Goal: Task Accomplishment & Management: Use online tool/utility

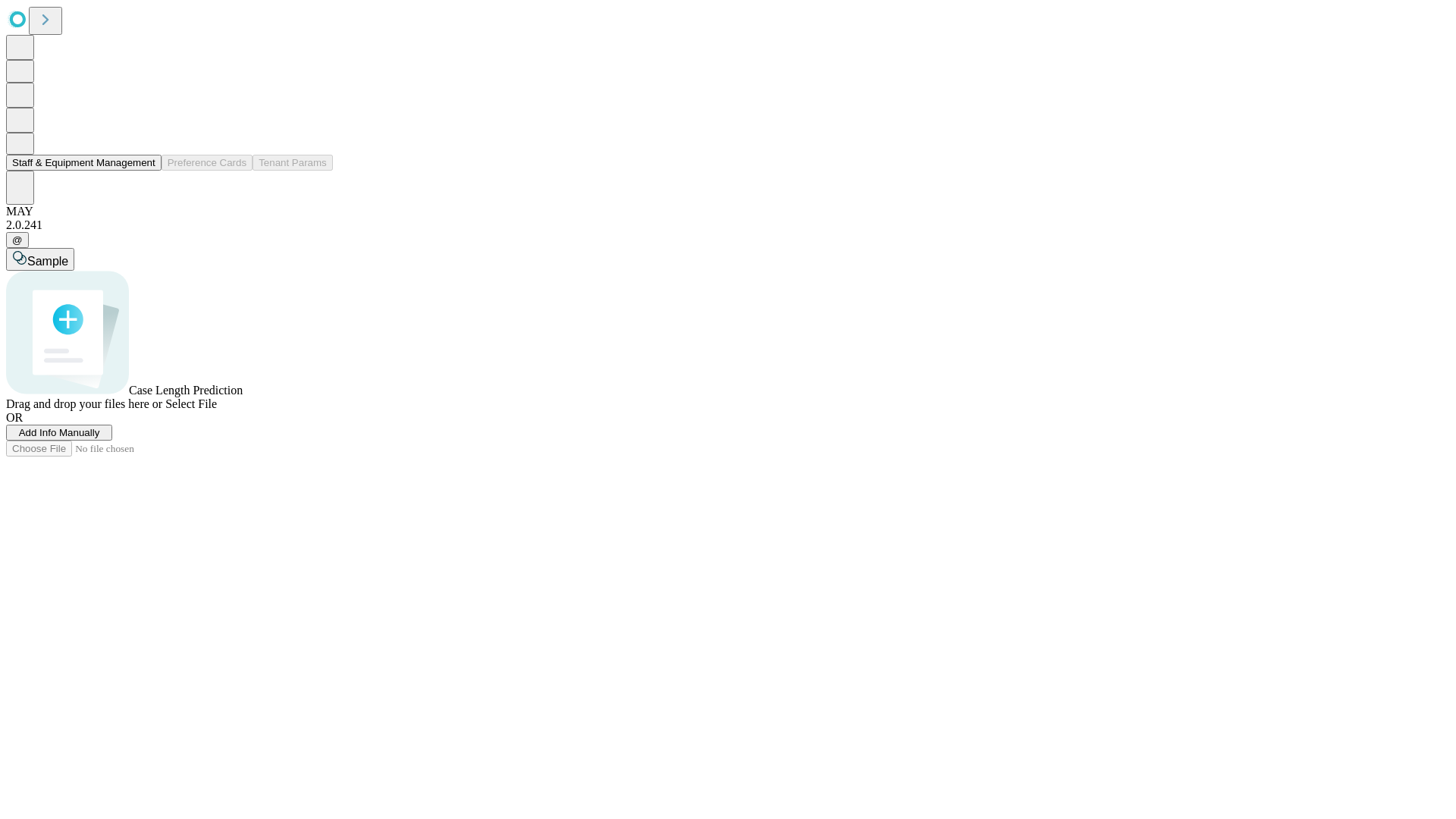
click at [145, 171] on button "Staff & Equipment Management" at bounding box center [83, 162] width 155 height 15
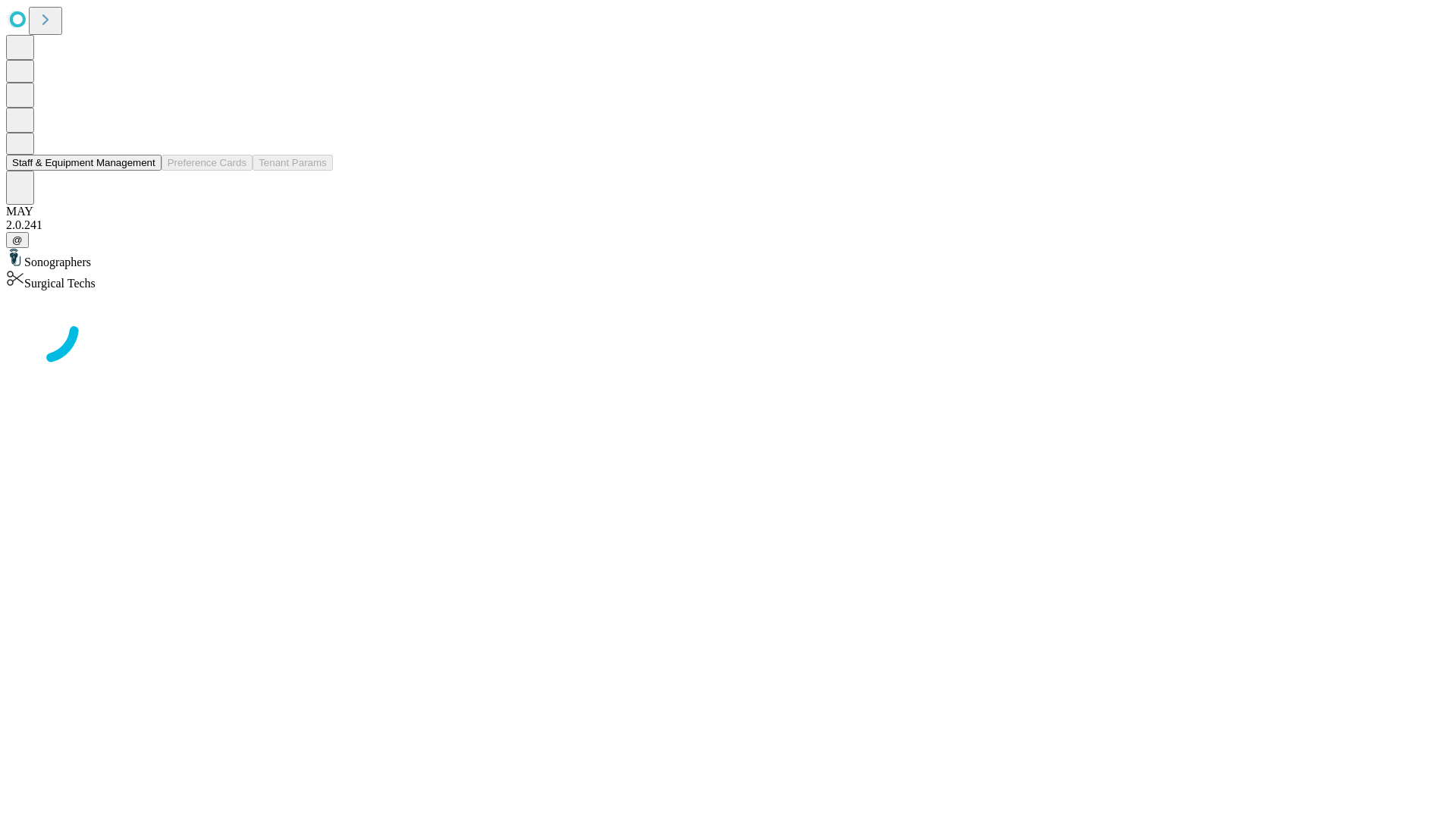
click at [145, 171] on button "Staff & Equipment Management" at bounding box center [83, 162] width 155 height 15
